Goal: Find specific fact: Find specific page/section

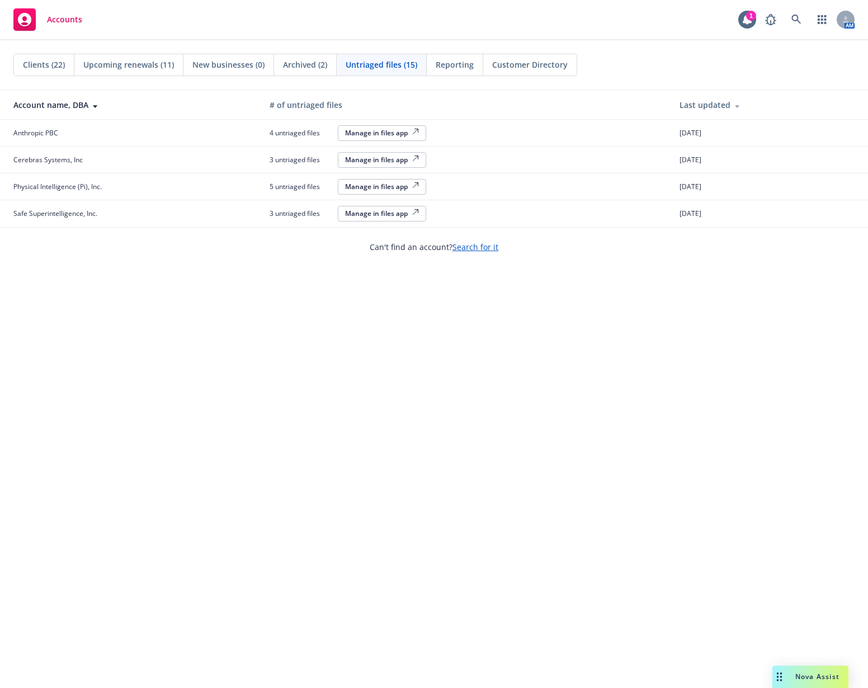
click at [60, 63] on span "Clients (22)" at bounding box center [44, 65] width 42 height 12
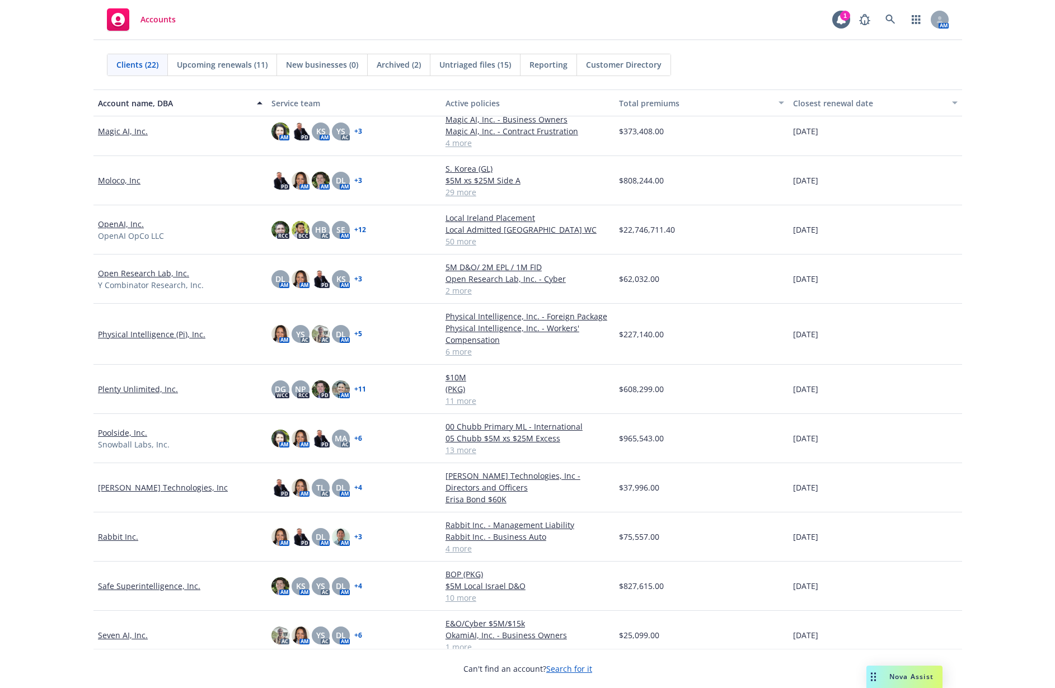
scroll to position [350, 0]
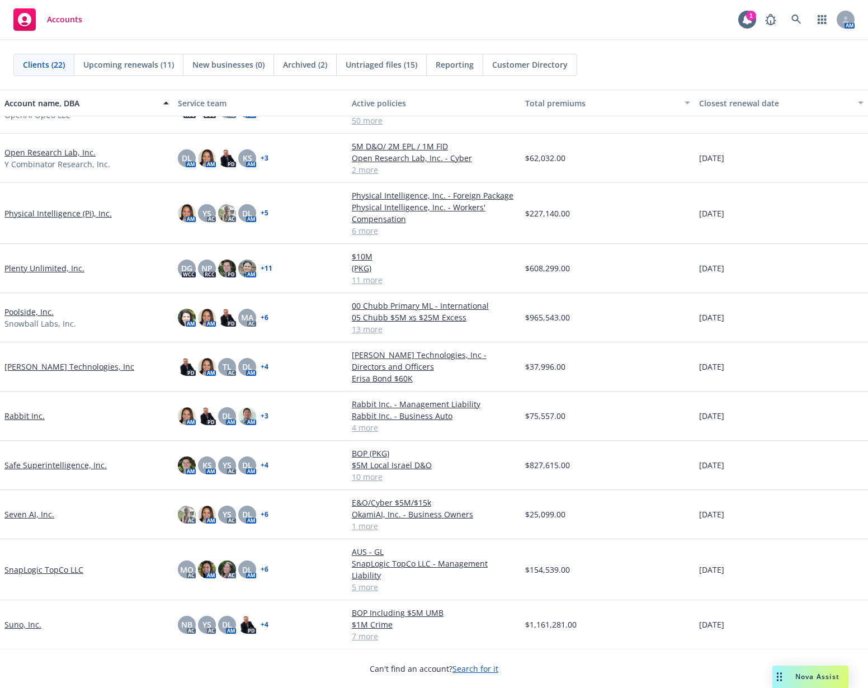
click at [41, 515] on link "Seven AI, Inc." at bounding box center [29, 515] width 50 height 12
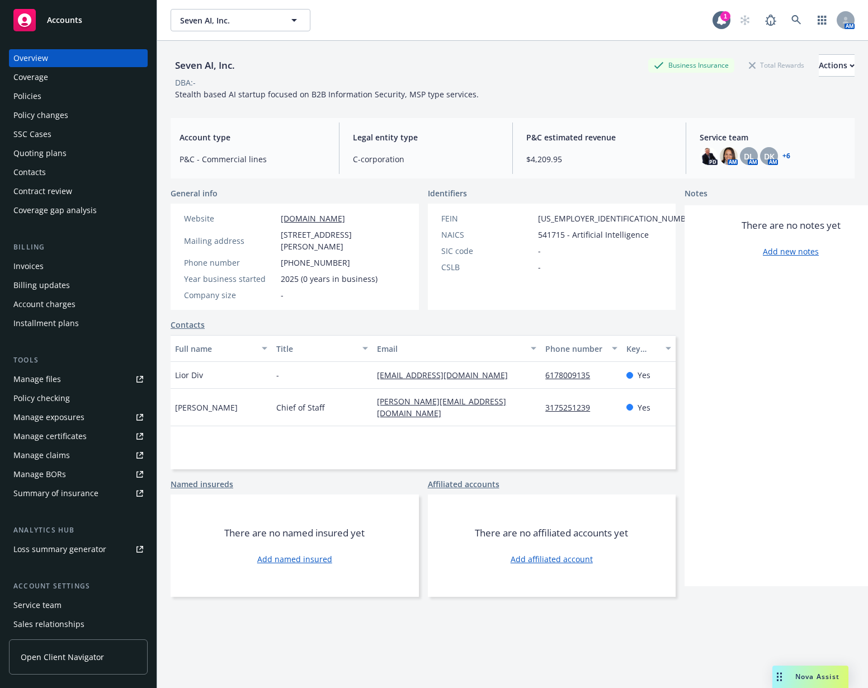
click at [70, 101] on div "Policies" at bounding box center [78, 96] width 130 height 18
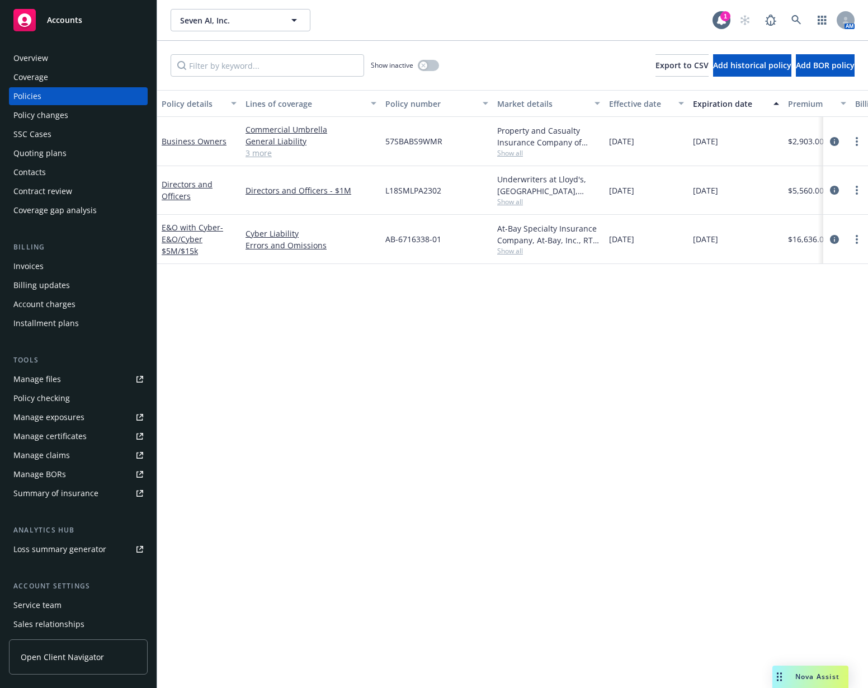
click at [446, 139] on div "57SBABS9WMR" at bounding box center [437, 141] width 112 height 49
click at [432, 139] on span "57SBABS9WMR" at bounding box center [413, 141] width 57 height 12
copy span "57SBABS9WMR"
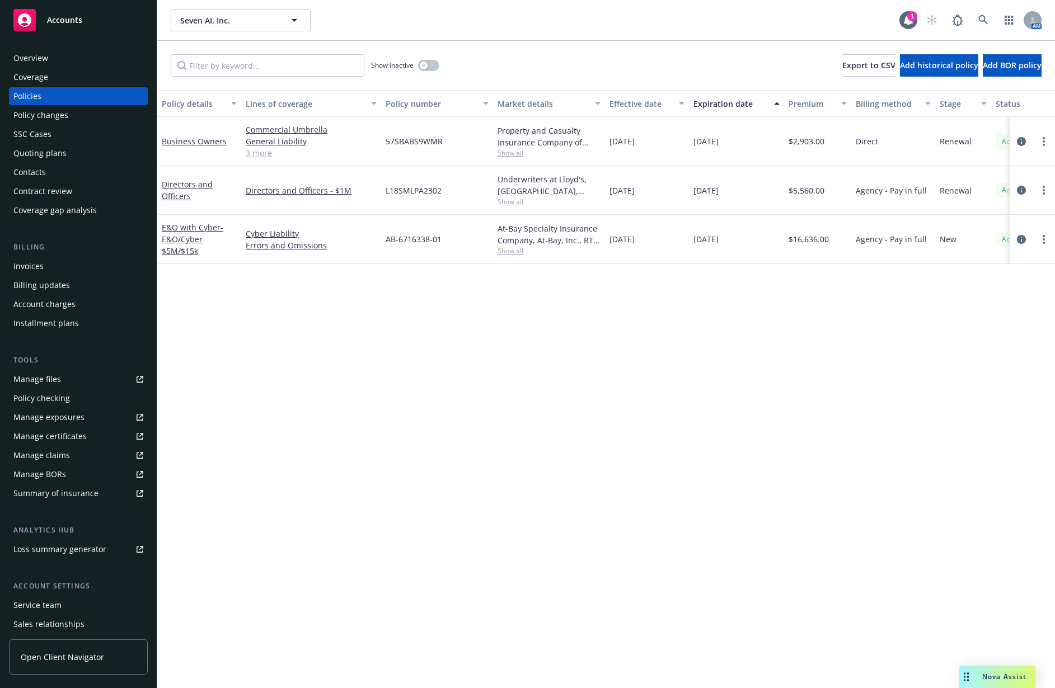
click at [409, 139] on span "57SBABS9WMR" at bounding box center [413, 141] width 57 height 12
copy span "57SBABS9WMR"
click at [78, 54] on div "Overview" at bounding box center [78, 58] width 130 height 18
